Goal: Task Accomplishment & Management: Complete application form

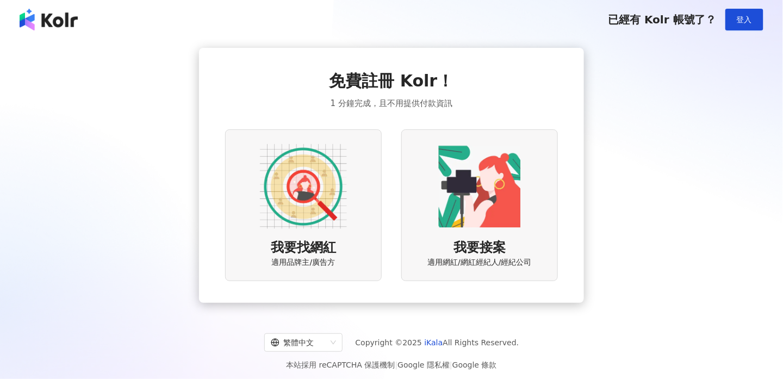
click at [481, 228] on img at bounding box center [479, 186] width 87 height 87
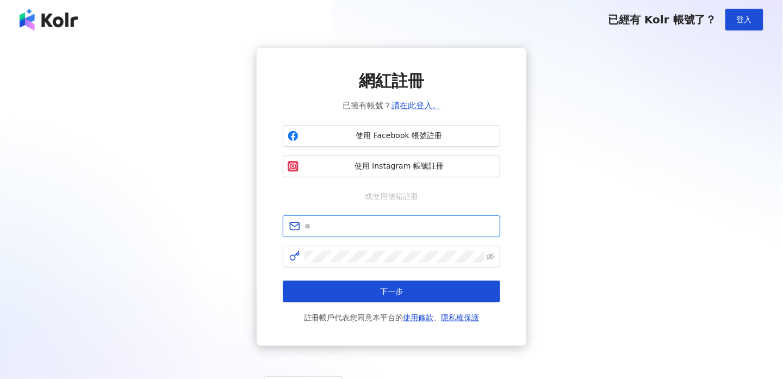
click at [317, 226] on input "text" at bounding box center [399, 226] width 189 height 12
click at [642, 200] on div "網紅註冊 已擁有帳號？ 請在此登入。 使用 Facebook 帳號註冊 使用 Instagram 帳號註冊 或使用信箱註冊 請填寫信箱 下一步 註冊帳戶代表您…" at bounding box center [391, 197] width 757 height 298
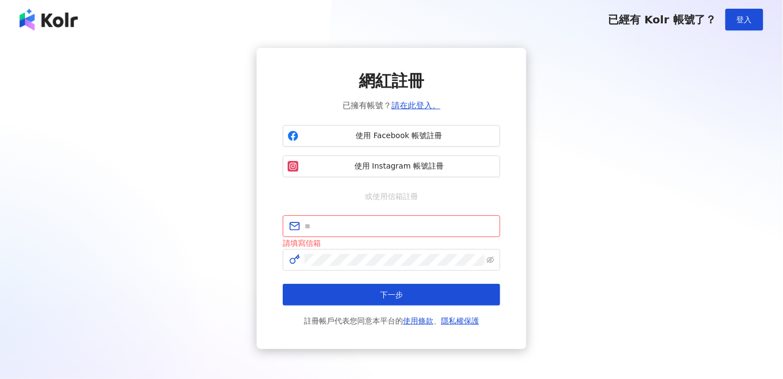
click at [129, 290] on div "網紅註冊 已擁有帳號？ 請在此登入。 使用 Facebook 帳號註冊 使用 Instagram 帳號註冊 或使用信箱註冊 請填寫信箱 下一步 註冊帳戶代表您…" at bounding box center [391, 198] width 757 height 301
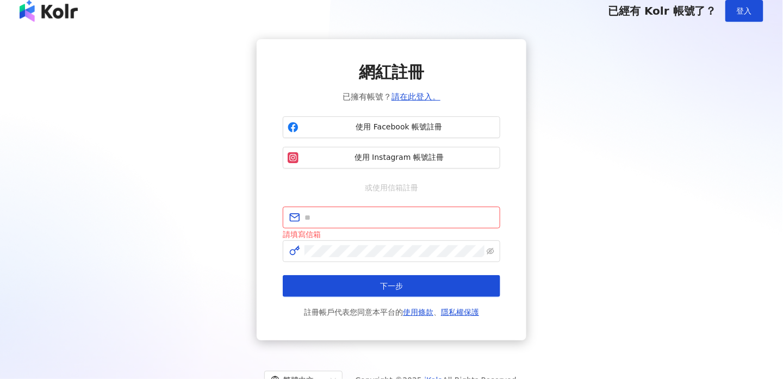
scroll to position [9, 0]
click at [209, 257] on div "網紅註冊 已擁有帳號？ 請在此登入。 使用 Facebook 帳號註冊 使用 Instagram 帳號註冊 或使用信箱註冊 請填寫信箱 下一步 註冊帳戶代表您…" at bounding box center [391, 189] width 757 height 301
click at [342, 220] on input "text" at bounding box center [399, 217] width 189 height 12
